Goal: Task Accomplishment & Management: Complete application form

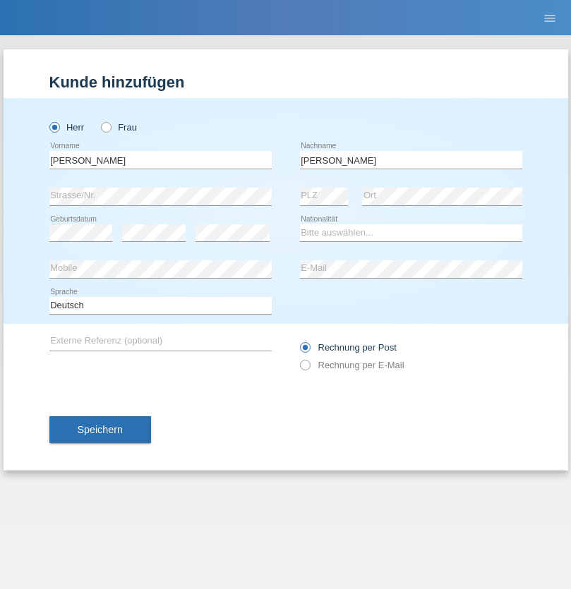
type input "Pereira"
select select "PT"
select select "C"
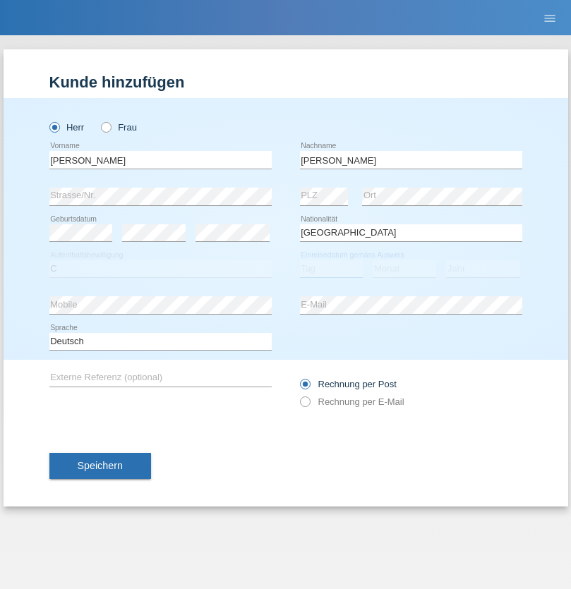
select select "10"
select select "09"
select select "2002"
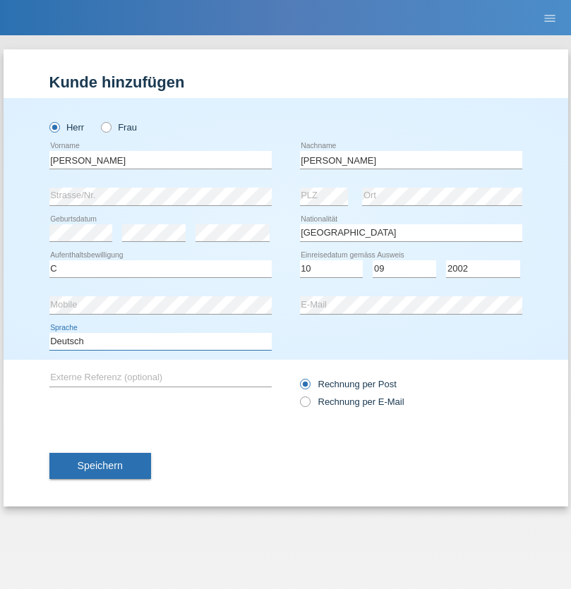
select select "en"
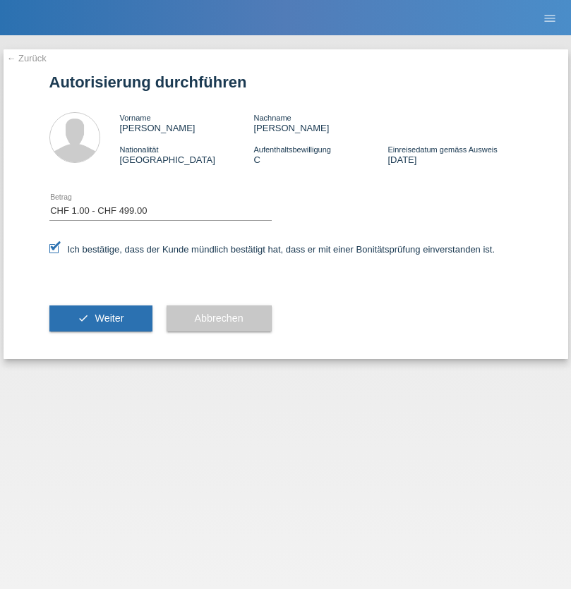
select select "1"
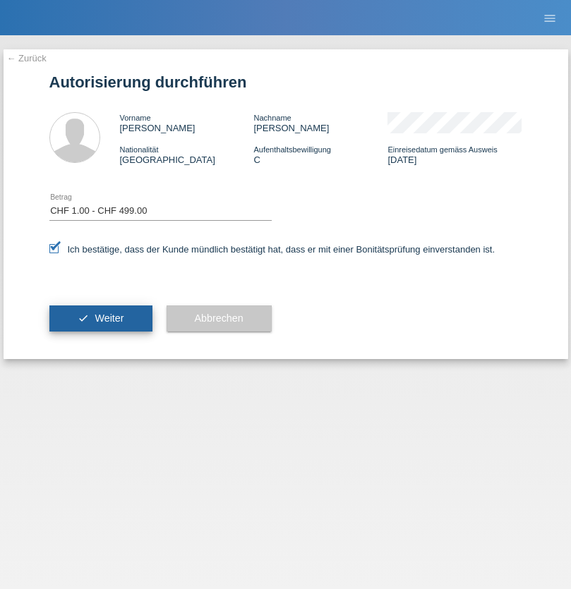
click at [100, 318] on span "Weiter" at bounding box center [109, 318] width 29 height 11
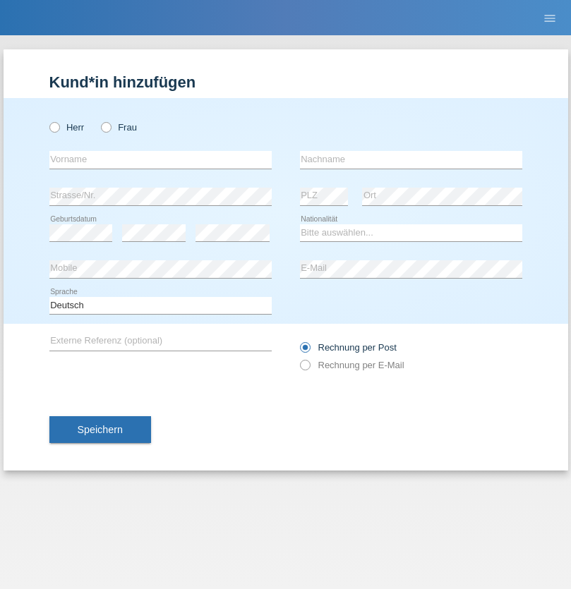
radio input "true"
click at [160, 160] on input "text" at bounding box center [160, 160] width 222 height 18
type input "Luis"
click at [411, 160] on input "text" at bounding box center [411, 160] width 222 height 18
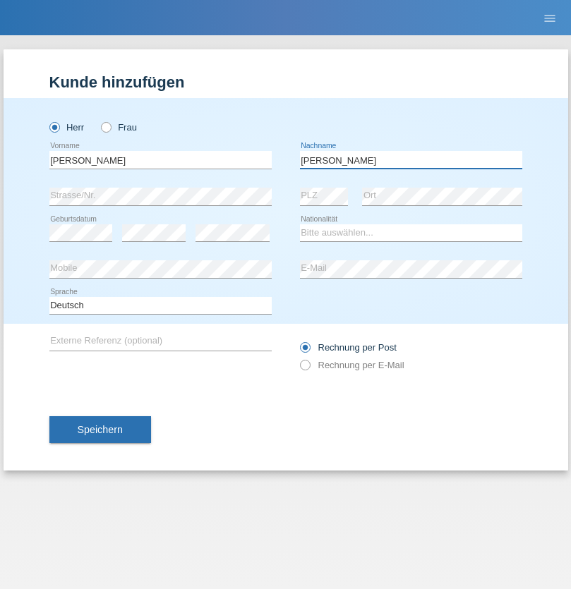
type input "[PERSON_NAME]"
select select "PT"
select select "C"
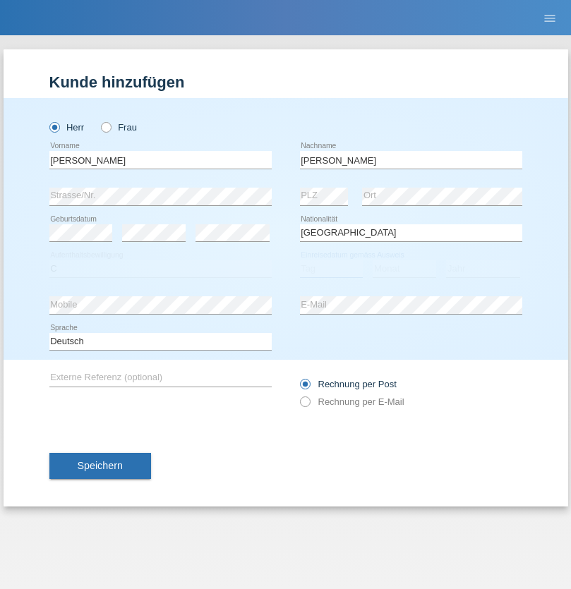
select select "10"
select select "09"
select select "2002"
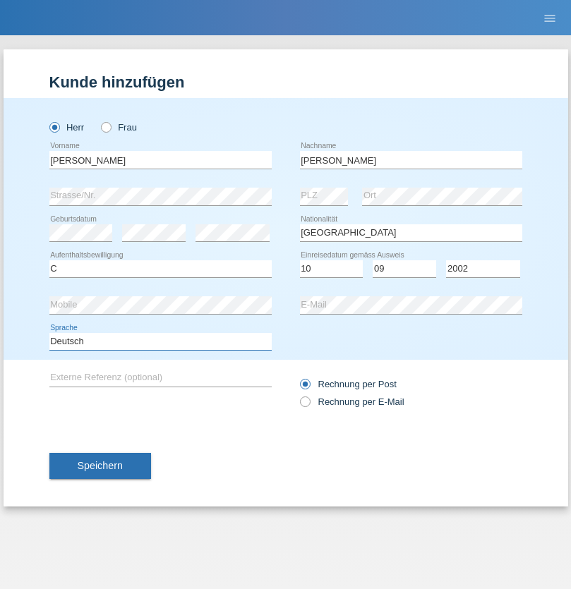
select select "en"
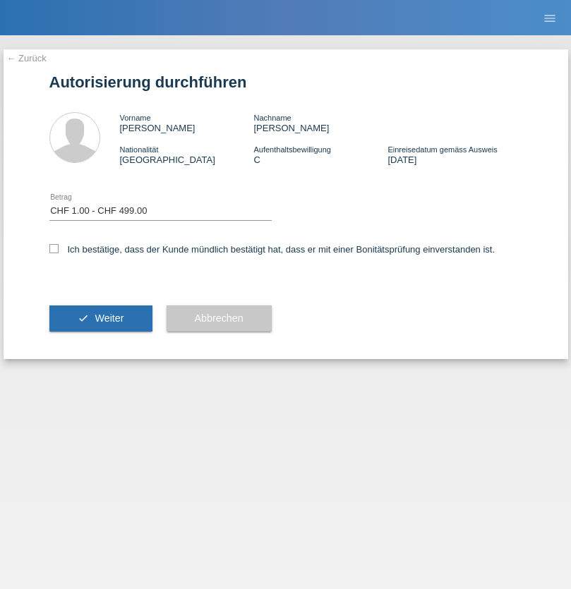
select select "1"
checkbox input "true"
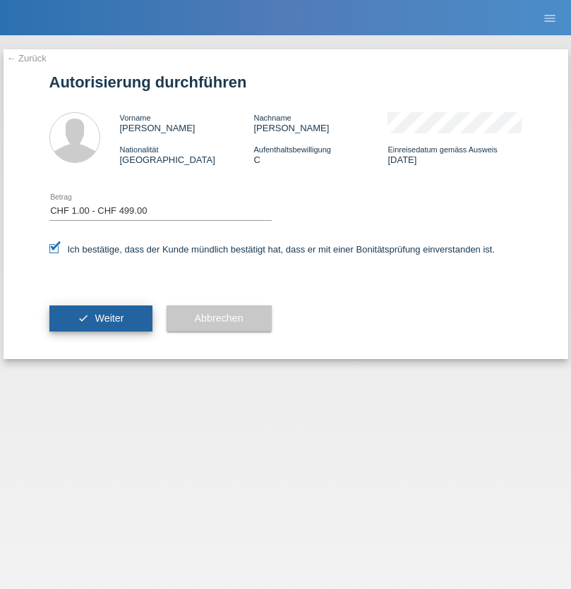
click at [100, 318] on span "Weiter" at bounding box center [109, 318] width 29 height 11
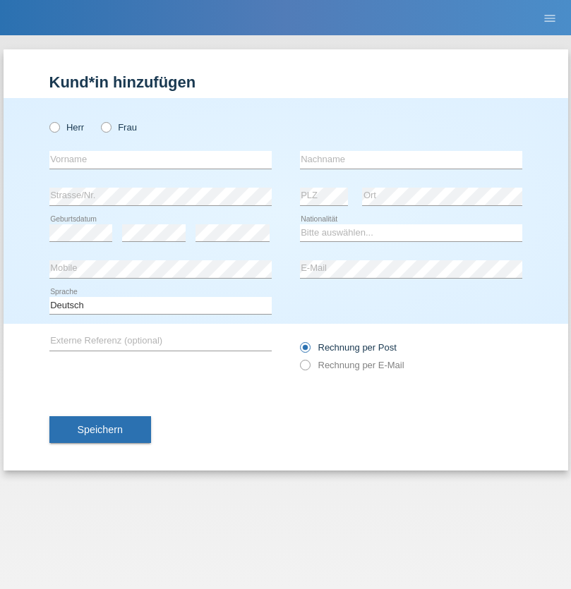
radio input "true"
click at [160, 160] on input "text" at bounding box center [160, 160] width 222 height 18
type input "David"
click at [411, 160] on input "text" at bounding box center [411, 160] width 222 height 18
type input "Senn"
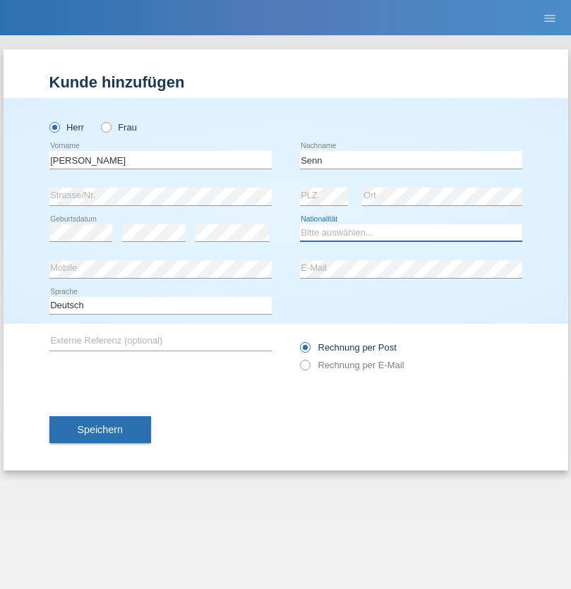
select select "CH"
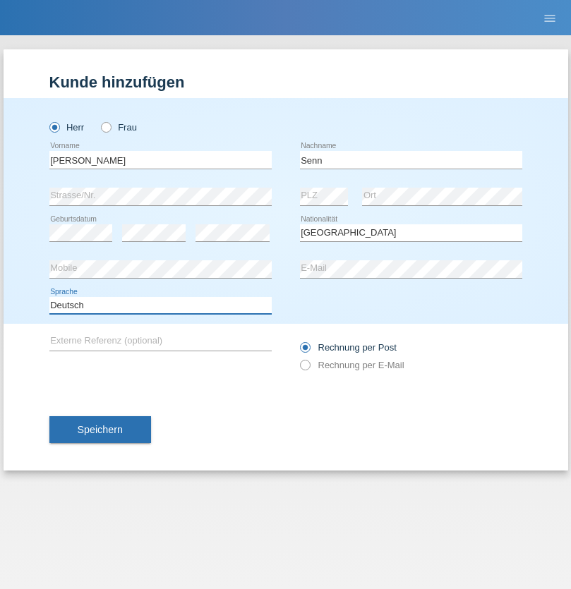
select select "en"
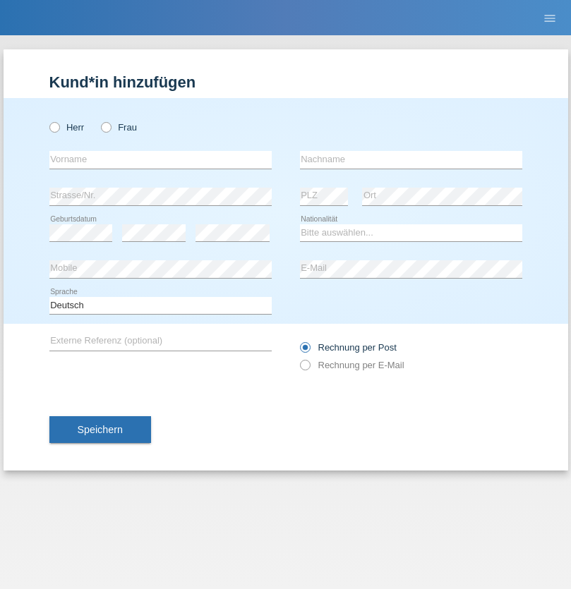
radio input "true"
click at [160, 160] on input "text" at bounding box center [160, 160] width 222 height 18
type input "Josete"
click at [411, 160] on input "text" at bounding box center [411, 160] width 222 height 18
type input "Enesta"
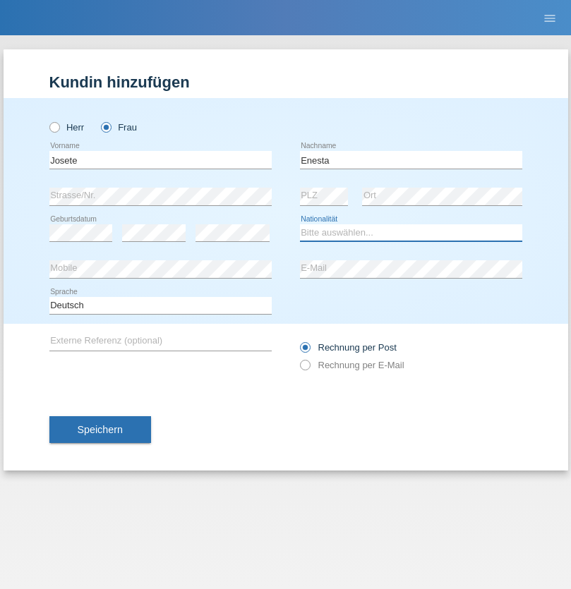
select select "SC"
select select "C"
select select "31"
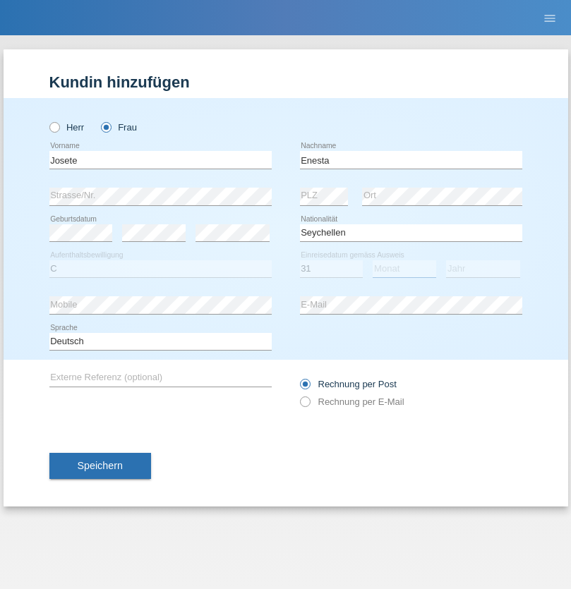
select select "10"
select select "1995"
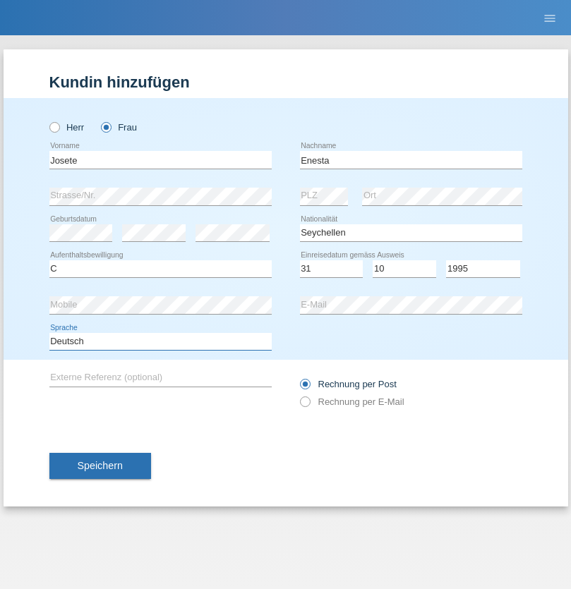
select select "en"
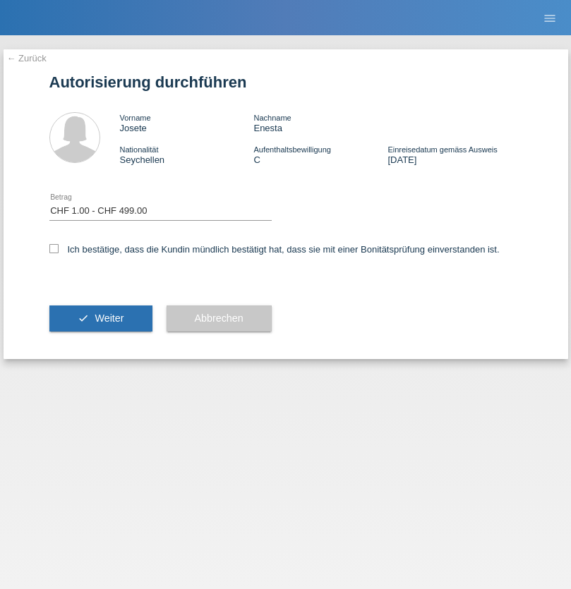
select select "1"
checkbox input "true"
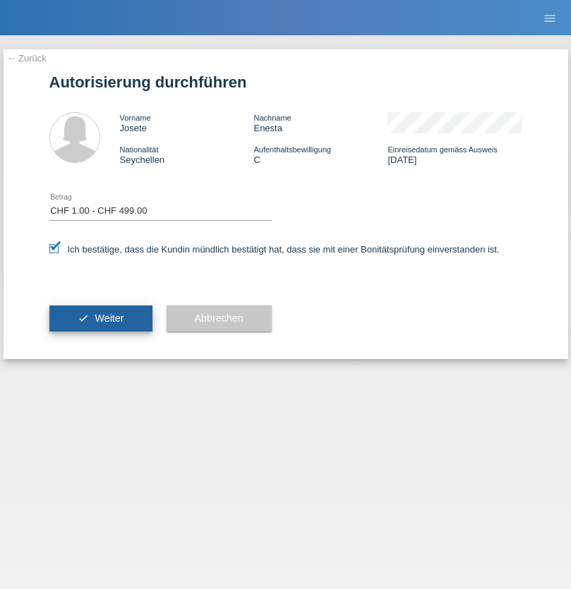
click at [100, 318] on span "Weiter" at bounding box center [109, 318] width 29 height 11
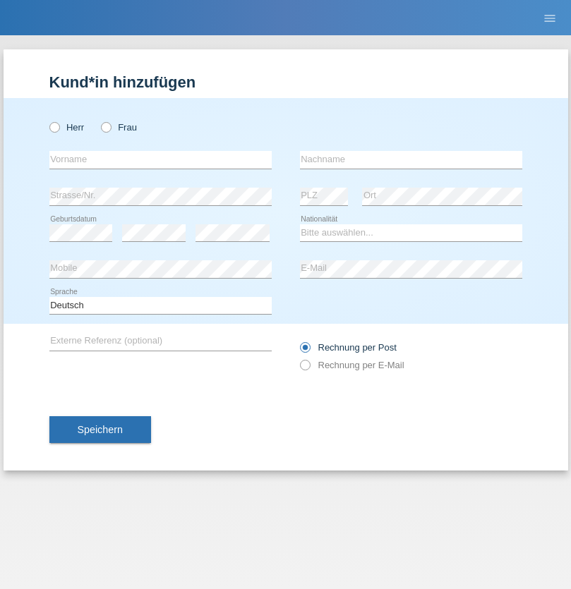
radio input "true"
click at [160, 160] on input "text" at bounding box center [160, 160] width 222 height 18
type input "[PERSON_NAME]"
click at [411, 160] on input "text" at bounding box center [411, 160] width 222 height 18
type input "Nemani"
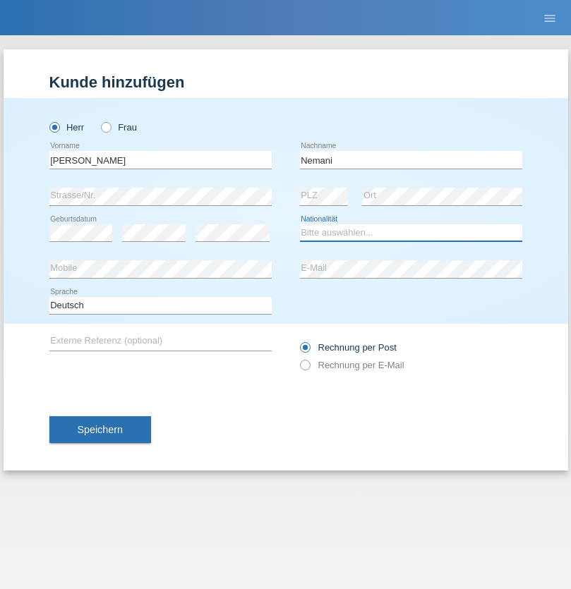
select select "AF"
select select "C"
select select "02"
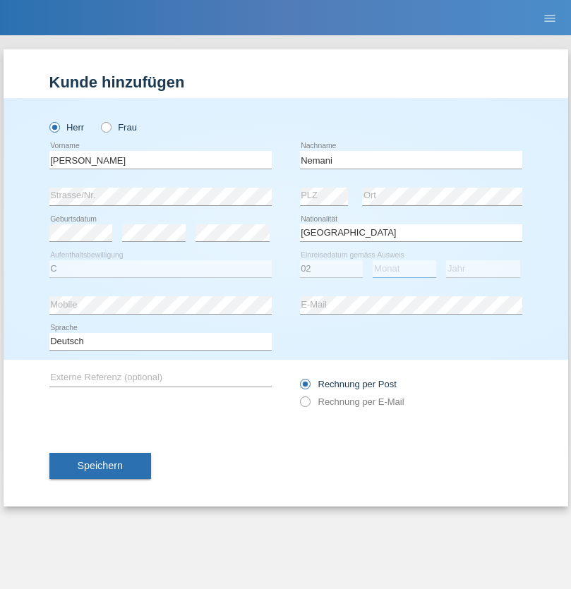
select select "01"
select select "2021"
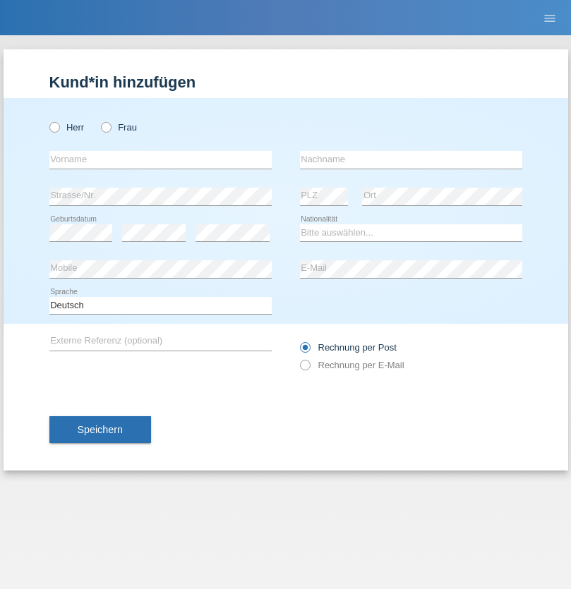
radio input "true"
click at [160, 160] on input "text" at bounding box center [160, 160] width 222 height 18
type input "[PERSON_NAME]"
click at [411, 160] on input "text" at bounding box center [411, 160] width 222 height 18
type input "Jacquet"
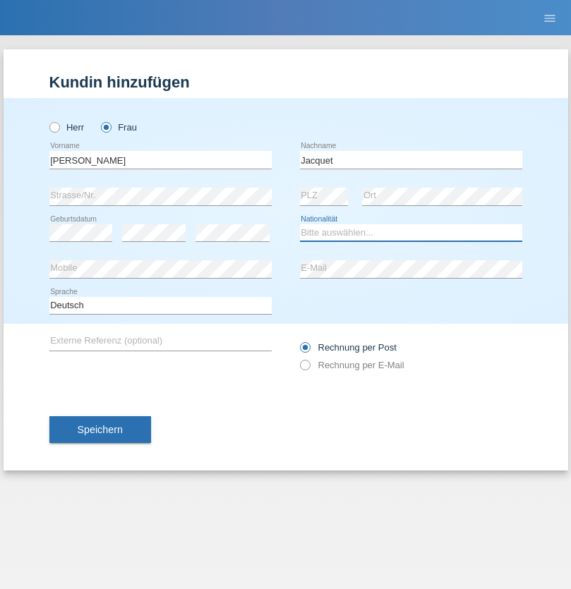
select select "CH"
radio input "true"
select select "DE"
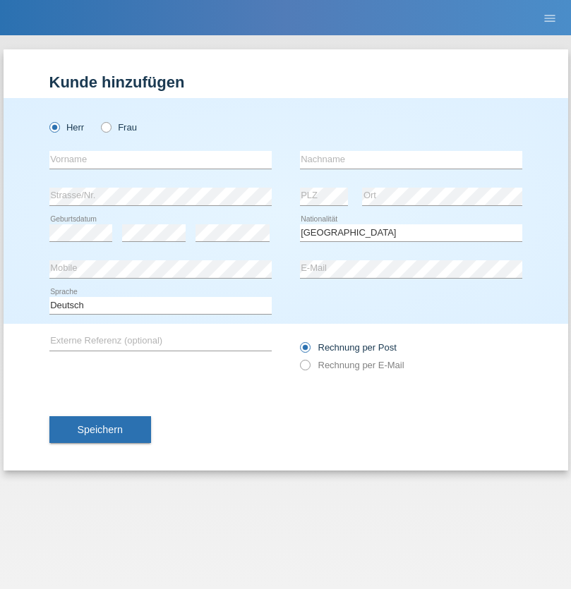
select select "C"
select select "07"
select select "11"
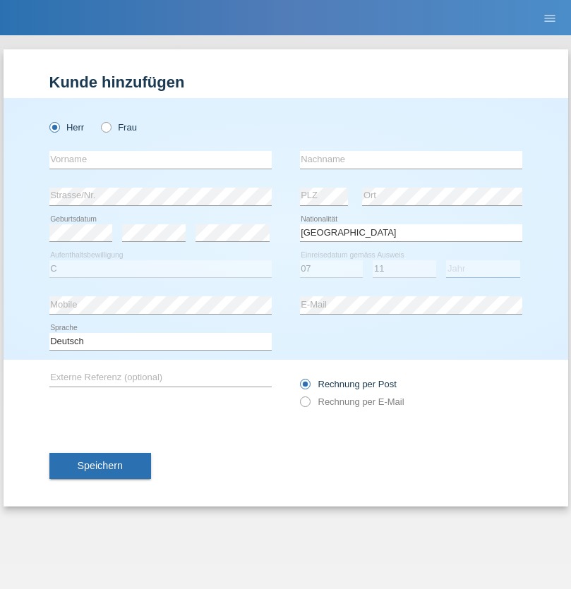
select select "1972"
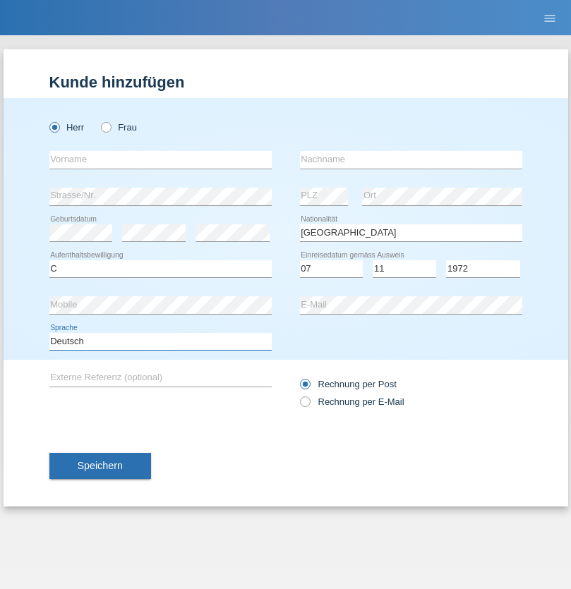
select select "en"
